Goal: Information Seeking & Learning: Learn about a topic

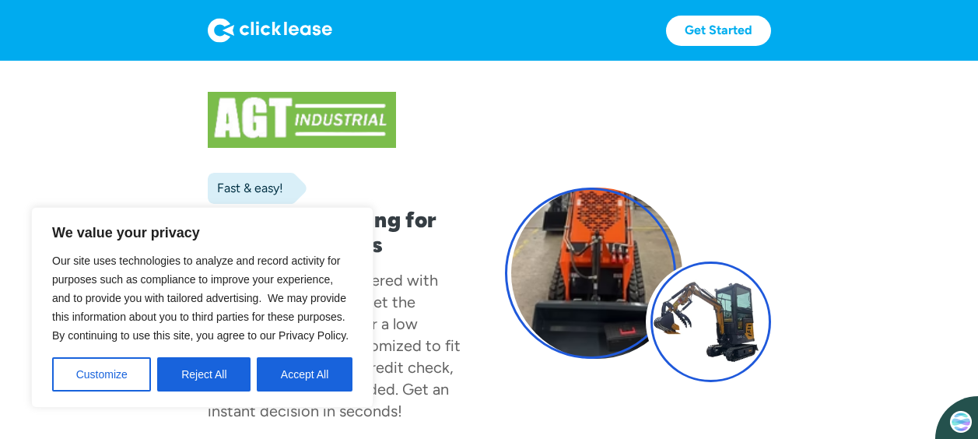
click at [481, 340] on div "Fast & easy! Equipment leasing for small businesses AGT Industrial has partnere…" at bounding box center [489, 285] width 563 height 386
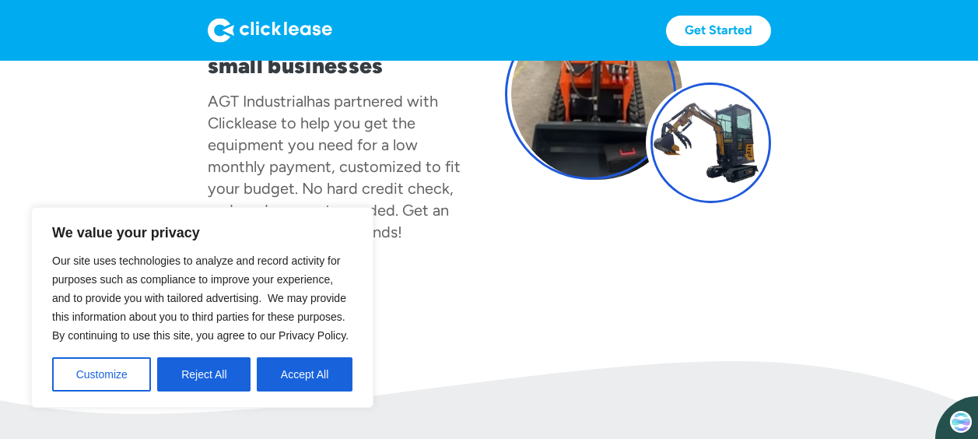
scroll to position [311, 0]
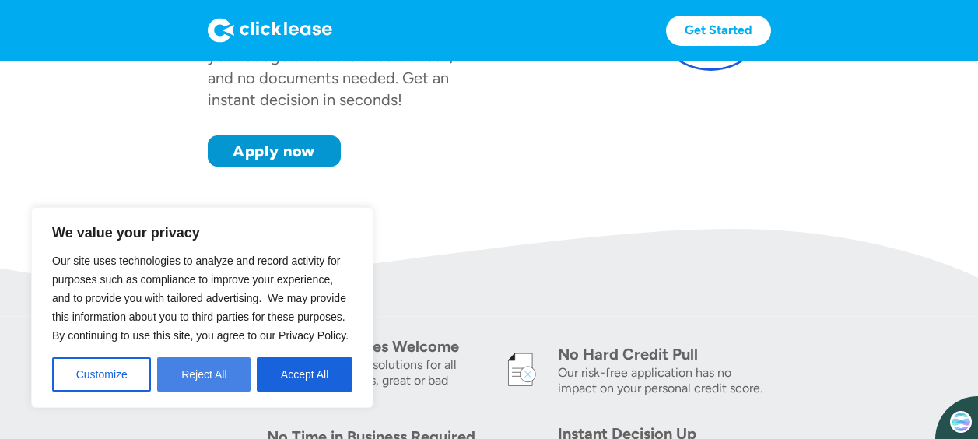
click at [185, 381] on button "Reject All" at bounding box center [203, 374] width 93 height 34
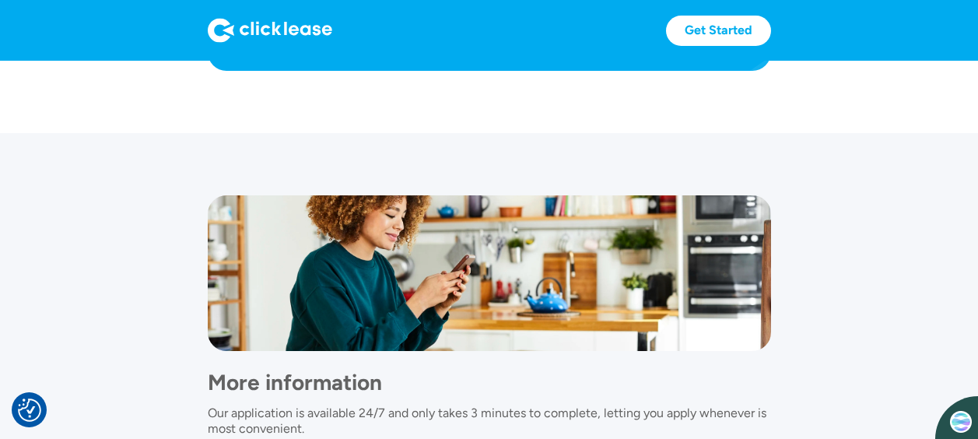
scroll to position [1323, 0]
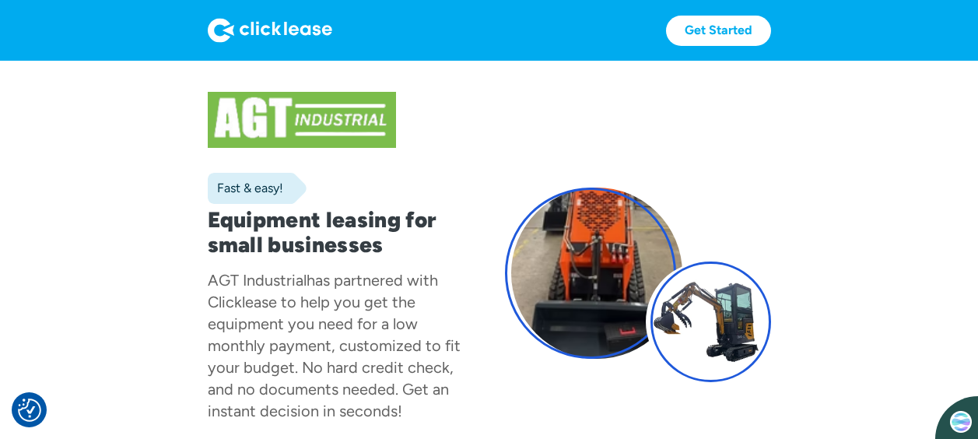
scroll to position [156, 0]
